Goal: Transaction & Acquisition: Purchase product/service

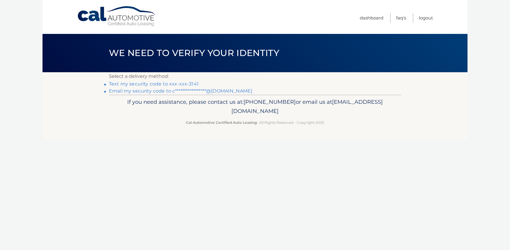
click at [173, 83] on link "Text my security code to xxx-xxx-3141" at bounding box center [154, 84] width 90 height 6
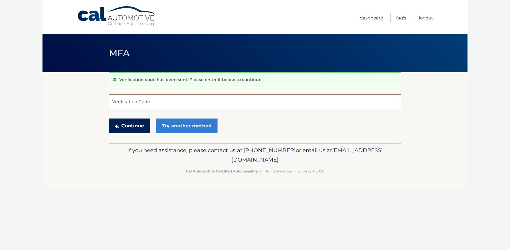
drag, startPoint x: 140, startPoint y: 102, endPoint x: 133, endPoint y: 123, distance: 22.4
click at [140, 102] on input "Verification Code" at bounding box center [255, 101] width 292 height 15
paste input "612262"
type input "612262"
click at [129, 126] on button "Continue" at bounding box center [129, 126] width 41 height 15
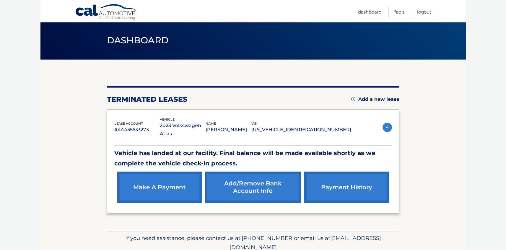
scroll to position [26, 0]
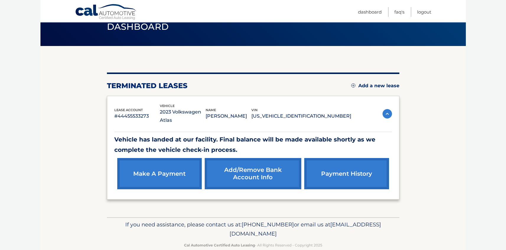
click at [167, 177] on link "make a payment" at bounding box center [159, 173] width 84 height 31
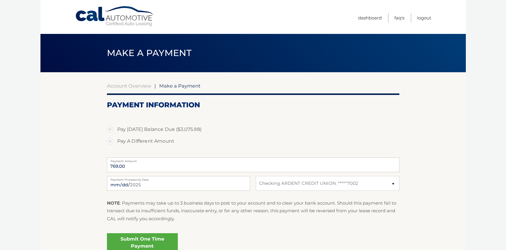
select select "M2NjM2Q4MTMtNjZmZS00ZWY2LWIyZjItNjYyNjQ5MTFmNDY1"
click at [113, 129] on label "Pay Today's Balance Due ($3,075.98)" at bounding box center [253, 130] width 292 height 12
click at [113, 129] on input "Pay Today's Balance Due ($3,075.98)" at bounding box center [112, 128] width 6 height 9
radio input "true"
type input "3075.98"
